Goal: Task Accomplishment & Management: Use online tool/utility

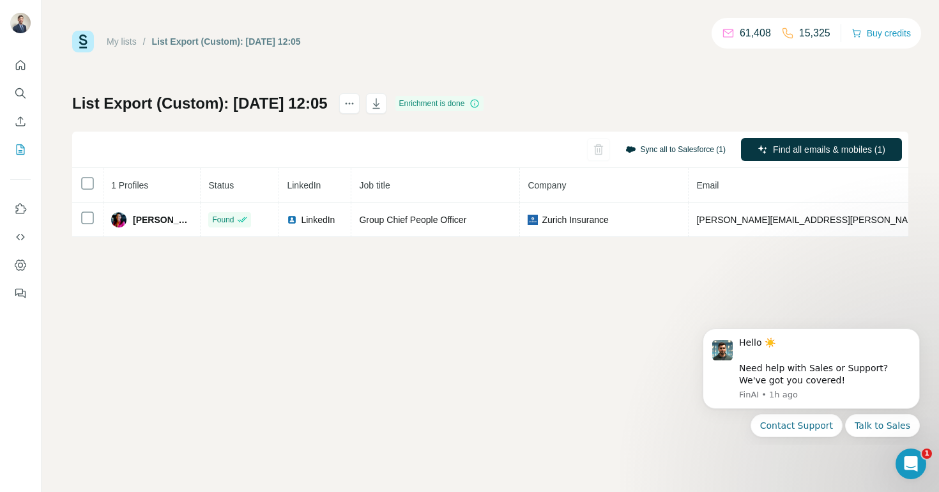
click at [690, 147] on button "Sync all to Salesforce (1)" at bounding box center [675, 149] width 118 height 19
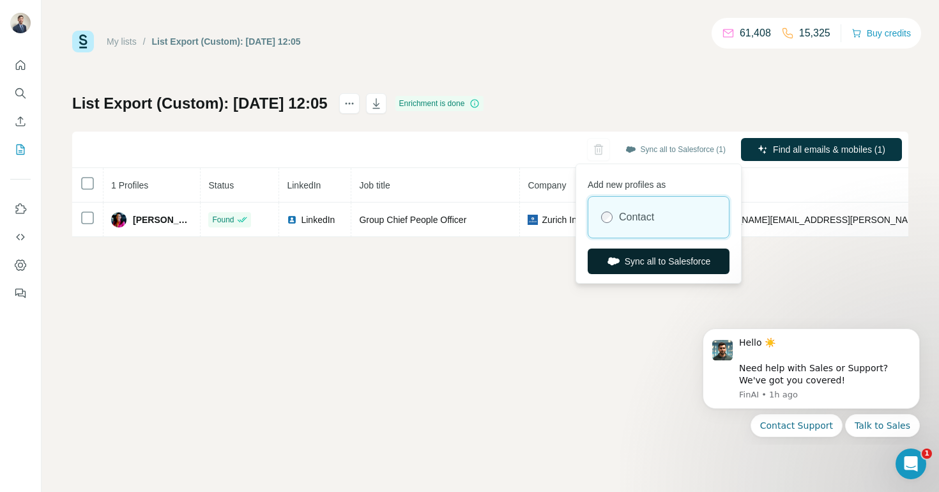
click at [648, 256] on button "Sync all to Salesforce" at bounding box center [658, 261] width 142 height 26
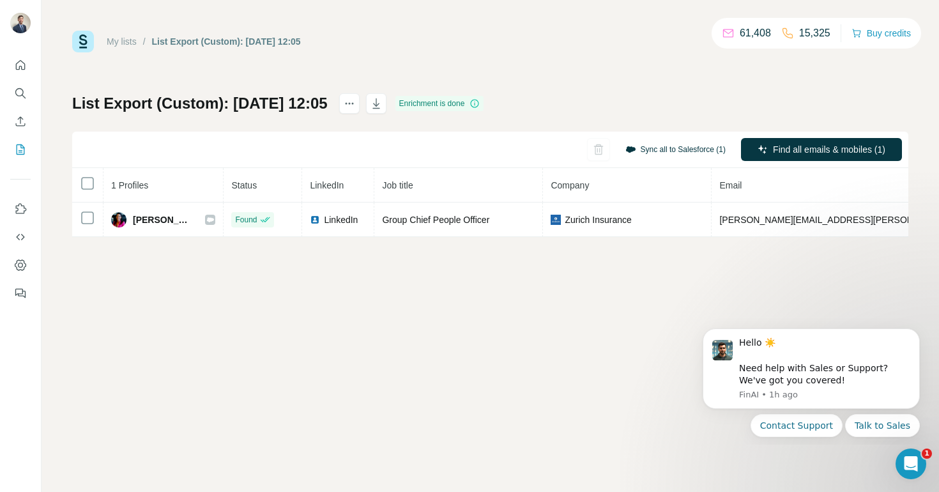
click at [674, 151] on button "Sync all to Salesforce (1)" at bounding box center [675, 149] width 118 height 19
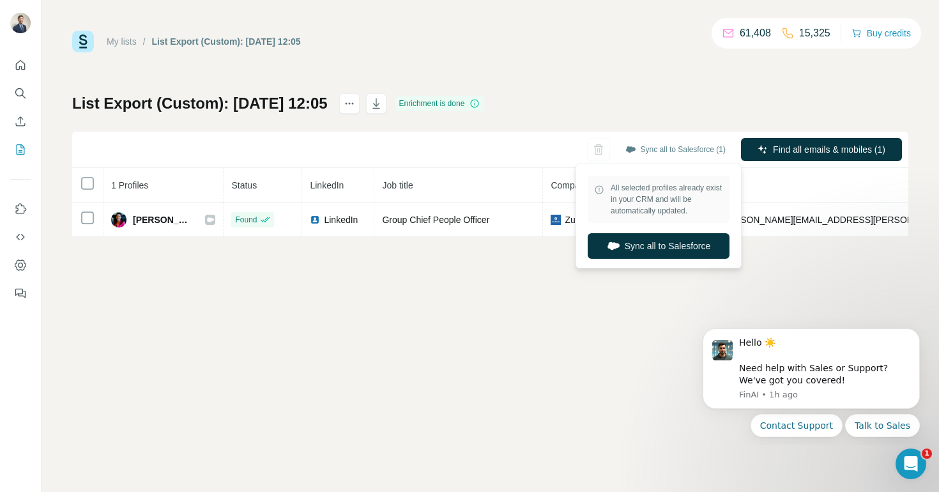
click at [667, 63] on div "My lists / List Export (Custom): 26/09/2025 12:05 61,408 15,325 Buy credits Lis…" at bounding box center [490, 134] width 836 height 206
